Goal: Navigation & Orientation: Find specific page/section

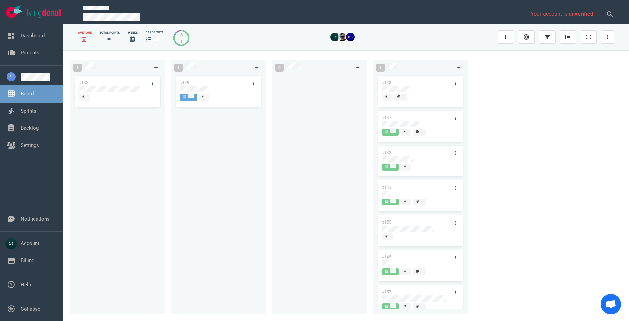
click at [225, 85] on div "#149" at bounding box center [212, 83] width 72 height 14
click at [211, 89] on div at bounding box center [218, 89] width 76 height 6
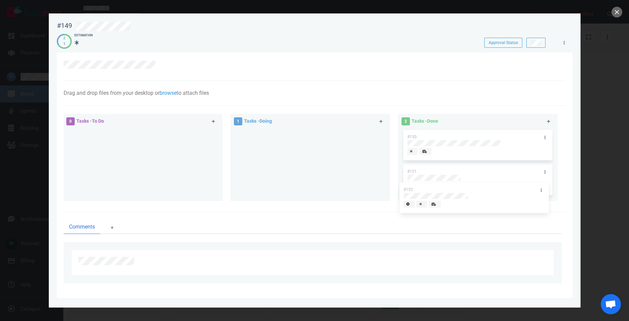
drag, startPoint x: 322, startPoint y: 137, endPoint x: 489, endPoint y: 191, distance: 175.3
click at [386, 164] on div "#152" at bounding box center [310, 146] width 151 height 35
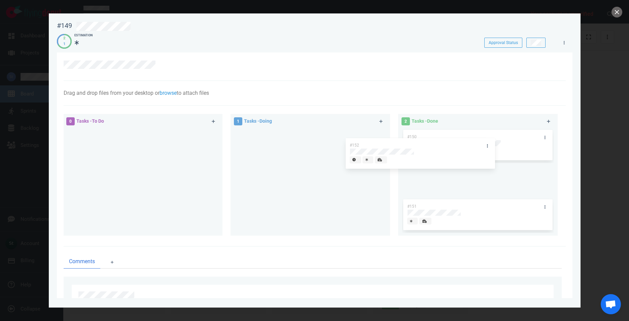
drag, startPoint x: 360, startPoint y: 147, endPoint x: 493, endPoint y: 159, distance: 132.8
click at [386, 159] on div "#152" at bounding box center [310, 146] width 151 height 35
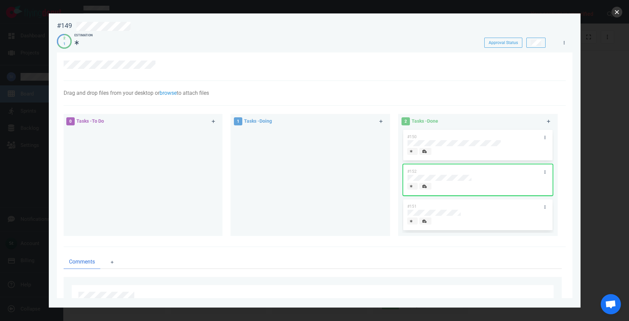
click at [619, 9] on button "close" at bounding box center [617, 12] width 11 height 11
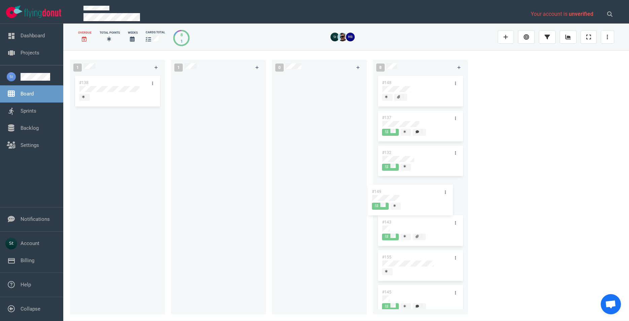
click at [425, 197] on div "#148 #137 #132 #143 #155 #145 #157 #153" at bounding box center [420, 190] width 87 height 233
click at [449, 11] on span at bounding box center [302, 14] width 439 height 17
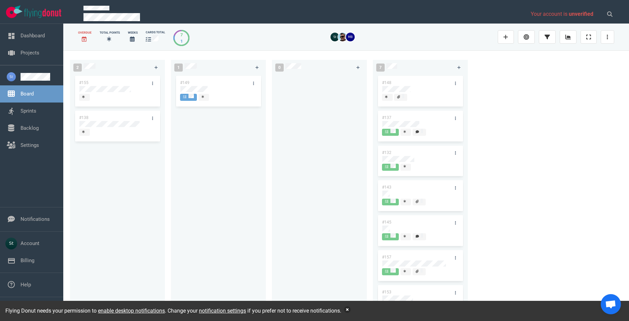
click at [347, 310] on button "button" at bounding box center [347, 310] width 7 height 7
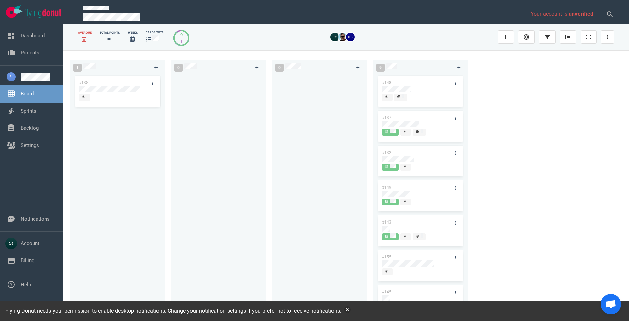
click at [177, 211] on div at bounding box center [218, 190] width 87 height 233
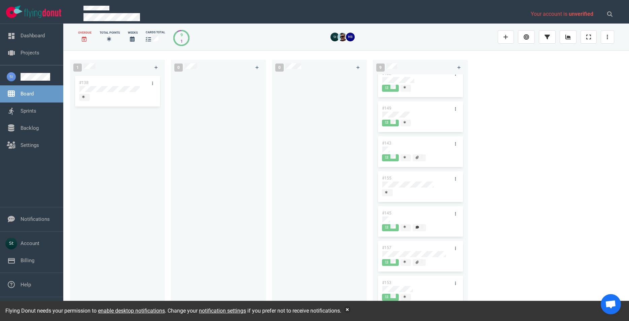
click at [514, 151] on div "1 #138 0 0 9 #148 #137 #132 #149 #143 #155 #145 #157 #153" at bounding box center [346, 185] width 566 height 271
click at [347, 309] on button "button" at bounding box center [347, 310] width 7 height 7
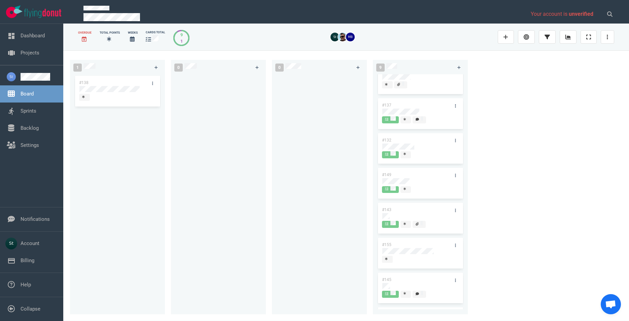
scroll to position [0, 0]
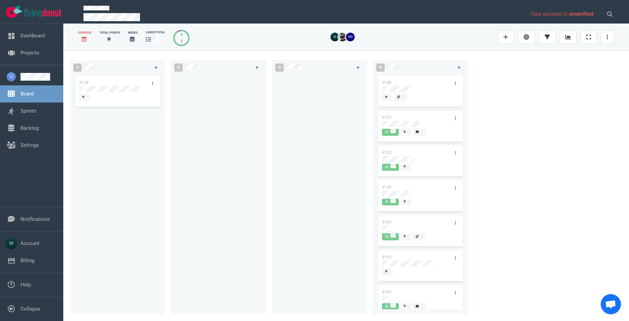
click at [529, 277] on div "1 #138 0 0 9 #148 #137 #132 #149 #143 #155 #145 #157 #153" at bounding box center [346, 185] width 566 height 271
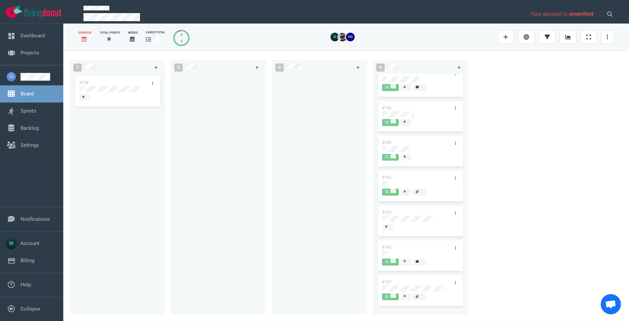
scroll to position [79, 0]
click at [33, 109] on link "Sprints" at bounding box center [29, 111] width 16 height 6
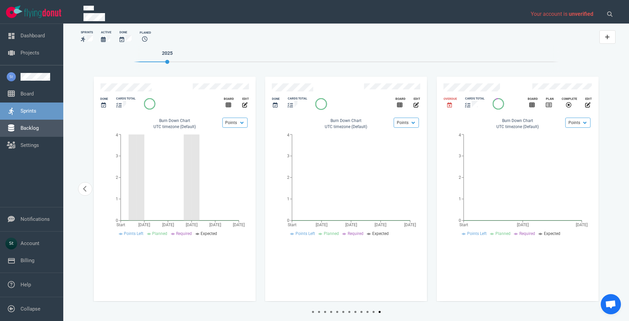
click at [30, 127] on link "Backlog" at bounding box center [30, 128] width 18 height 6
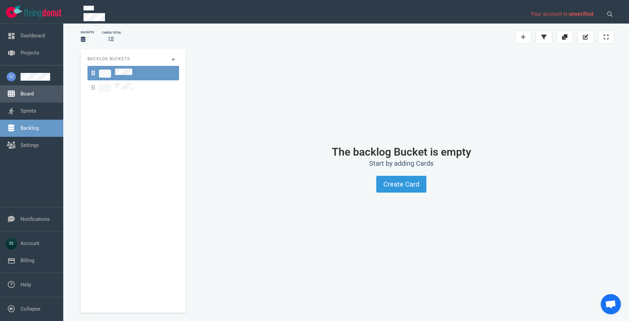
click at [29, 96] on link "Board" at bounding box center [27, 94] width 13 height 6
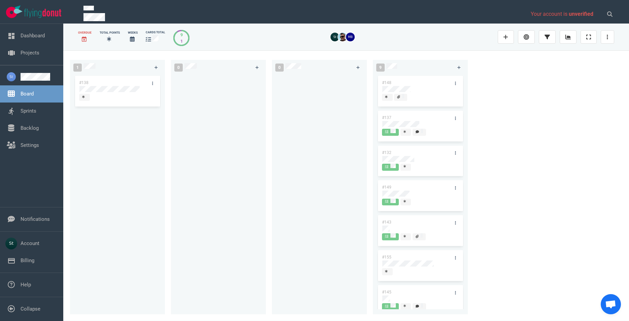
click at [353, 215] on div at bounding box center [319, 190] width 87 height 233
click at [27, 81] on link at bounding box center [39, 77] width 37 height 8
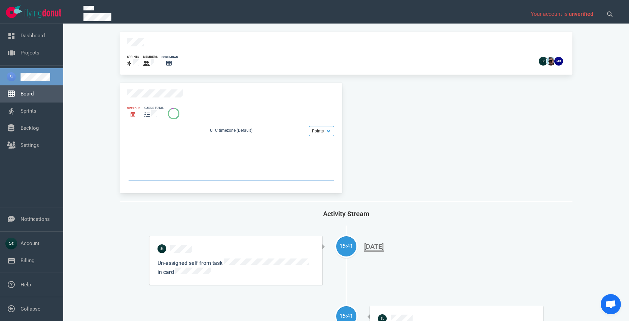
click at [26, 92] on link "Board" at bounding box center [27, 94] width 13 height 6
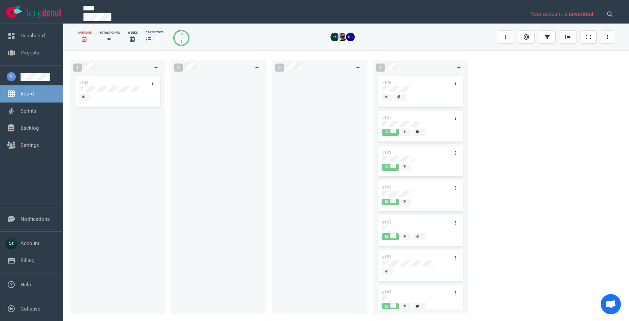
click at [276, 151] on div at bounding box center [319, 190] width 87 height 233
click at [525, 133] on div "1 #138 0 0 9 #148 #137 #132 #149 #143 #155 #145 #157 #153" at bounding box center [346, 185] width 566 height 271
